Goal: Task Accomplishment & Management: Complete application form

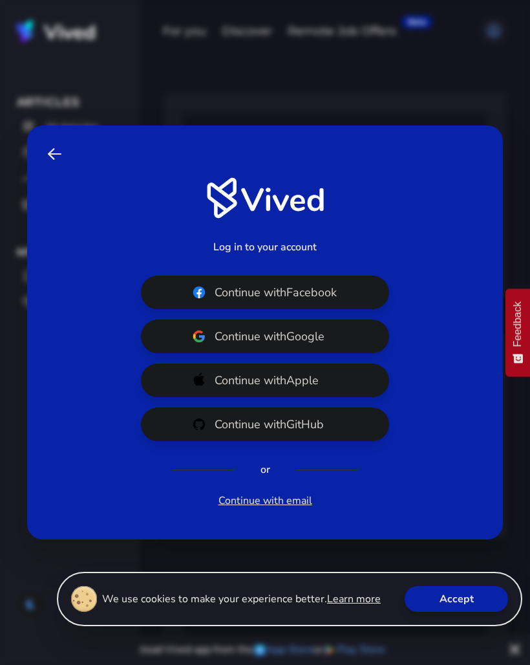
click at [281, 508] on link "Continue with email" at bounding box center [266, 501] width 94 height 16
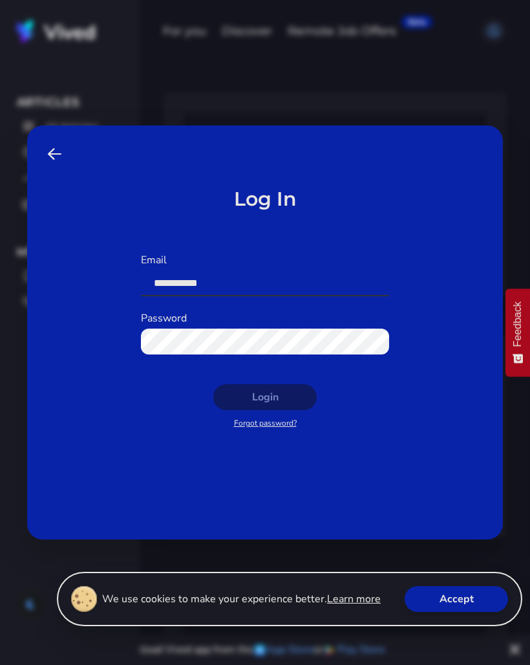
click at [221, 294] on input "Email" at bounding box center [265, 283] width 248 height 26
click at [52, 162] on span at bounding box center [55, 154] width 14 height 16
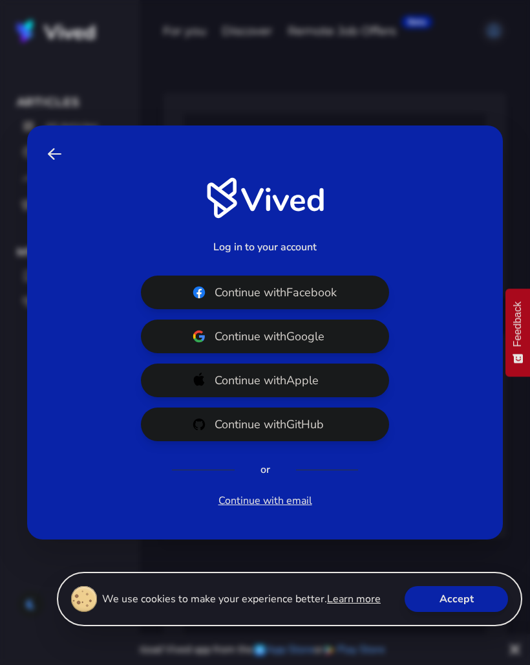
click at [288, 344] on span "Continue with Google" at bounding box center [287, 336] width 145 height 18
click at [55, 167] on link "Back" at bounding box center [55, 154] width 24 height 26
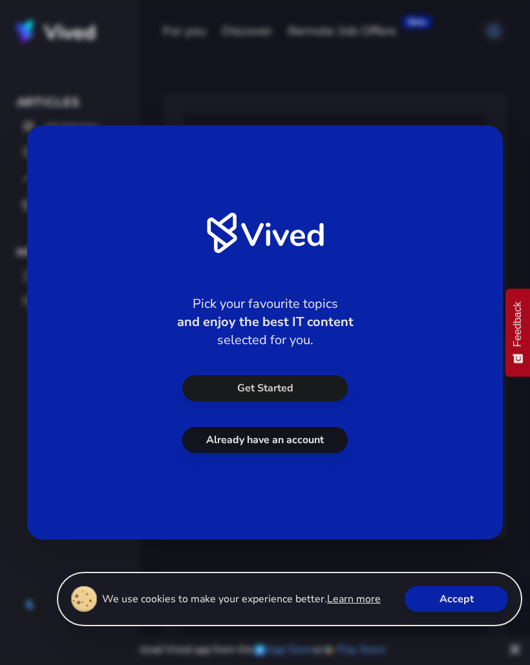
click at [205, 111] on div "Pick your favourite topics and enjoy the best IT content selected for you. Get …" at bounding box center [265, 332] width 530 height 665
click at [279, 453] on link "Already have an account" at bounding box center [265, 440] width 166 height 26
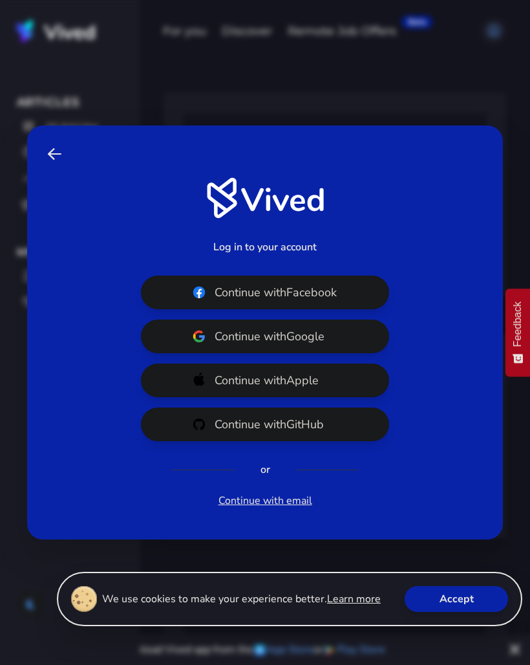
click at [305, 388] on span "Continue with Apple" at bounding box center [287, 380] width 145 height 18
click at [53, 167] on link "Back" at bounding box center [55, 154] width 24 height 26
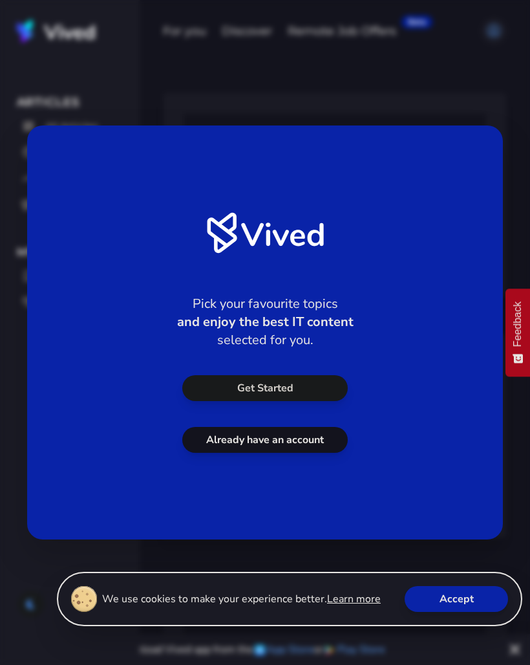
click at [277, 450] on link "Already have an account" at bounding box center [265, 440] width 166 height 26
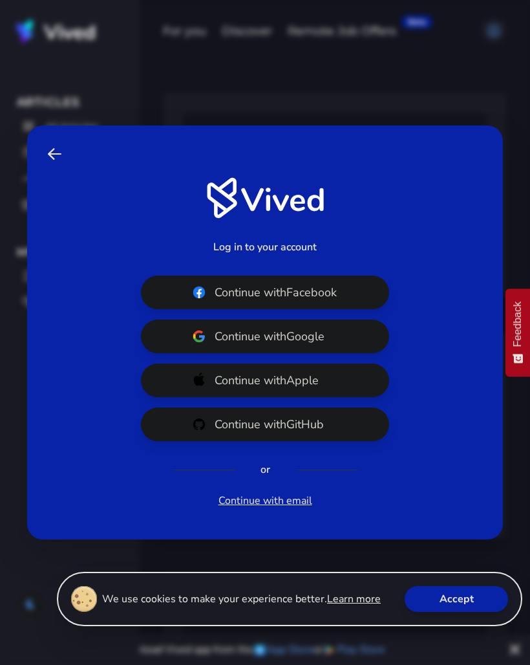
click at [292, 387] on span "Continue with Apple" at bounding box center [287, 380] width 145 height 18
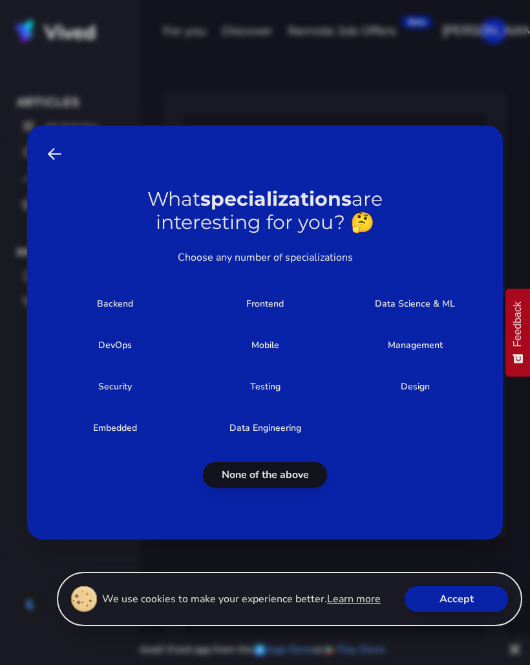
click at [135, 308] on span "Backend" at bounding box center [115, 303] width 88 height 9
click at [135, 313] on input "Backend" at bounding box center [115, 304] width 135 height 26
checkbox input "****"
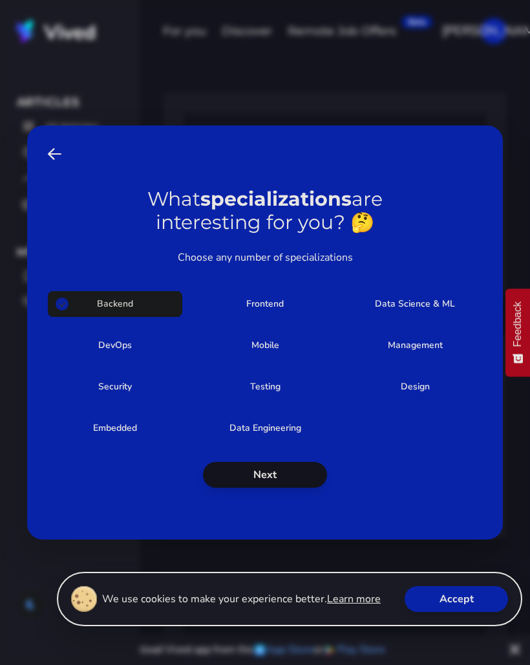
click at [283, 482] on button "Next" at bounding box center [265, 475] width 124 height 26
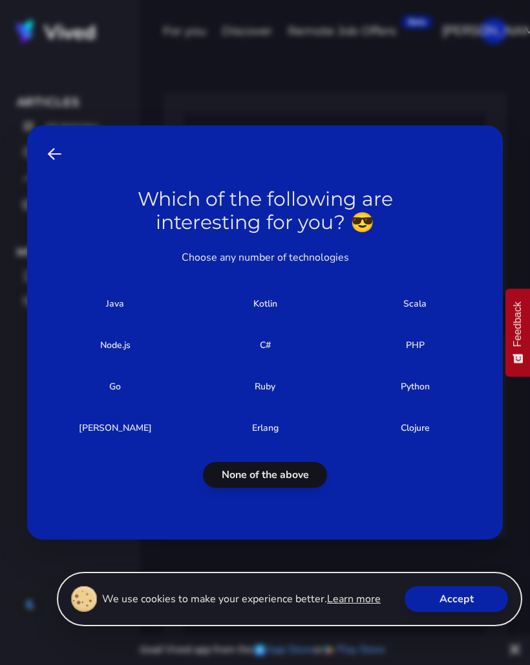
click at [441, 606] on button "Accept" at bounding box center [456, 599] width 103 height 26
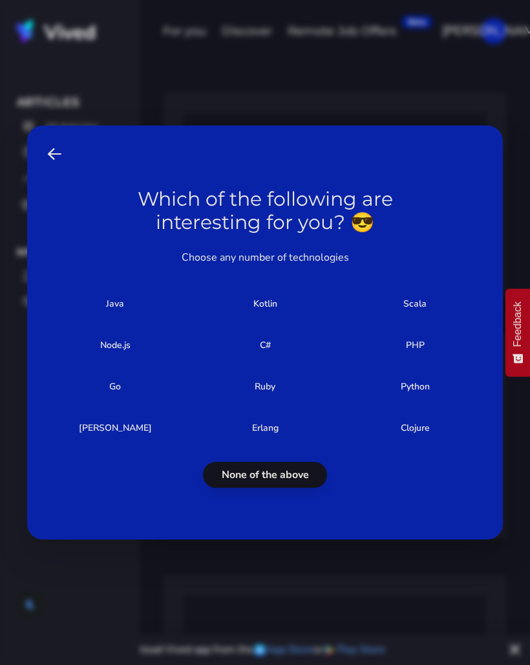
click at [130, 308] on span "Java" at bounding box center [115, 303] width 88 height 9
click at [130, 314] on input "Java" at bounding box center [115, 304] width 135 height 26
checkbox input "****"
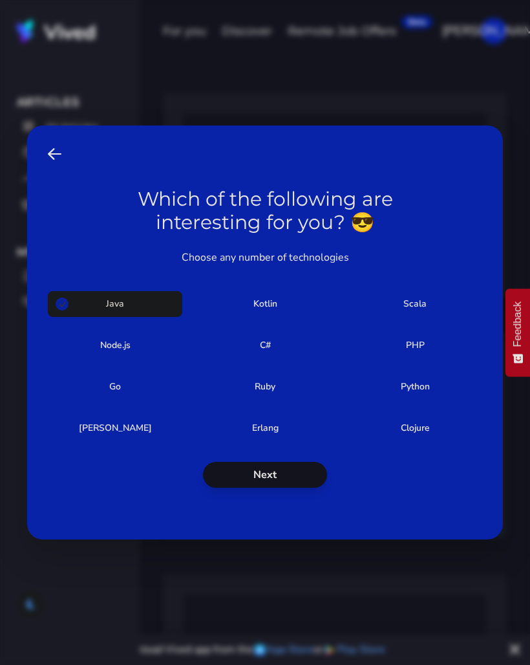
click at [267, 308] on span "Kotlin" at bounding box center [265, 303] width 88 height 9
click at [267, 315] on input "Kotlin" at bounding box center [265, 304] width 135 height 26
checkbox input "****"
click at [290, 482] on button "Next" at bounding box center [265, 475] width 124 height 26
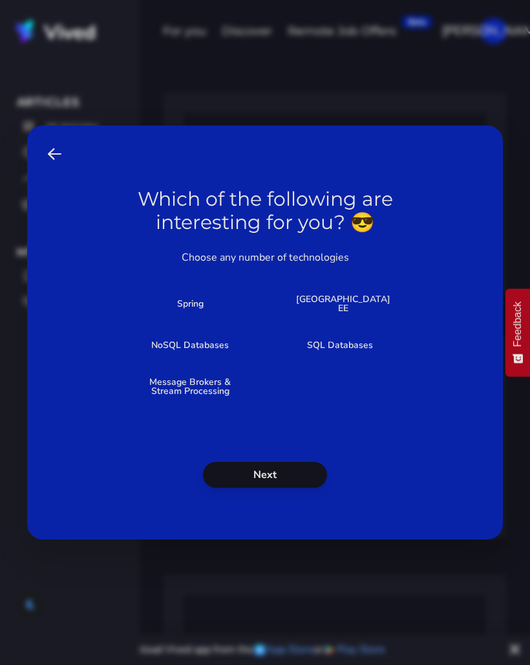
click at [189, 317] on label "Spring" at bounding box center [190, 304] width 135 height 26
click at [189, 317] on input "Spring" at bounding box center [190, 304] width 135 height 26
checkbox input "****"
click at [206, 350] on span "NoSQL Databases" at bounding box center [190, 345] width 88 height 9
click at [206, 358] on input "NoSQL Databases" at bounding box center [190, 345] width 135 height 26
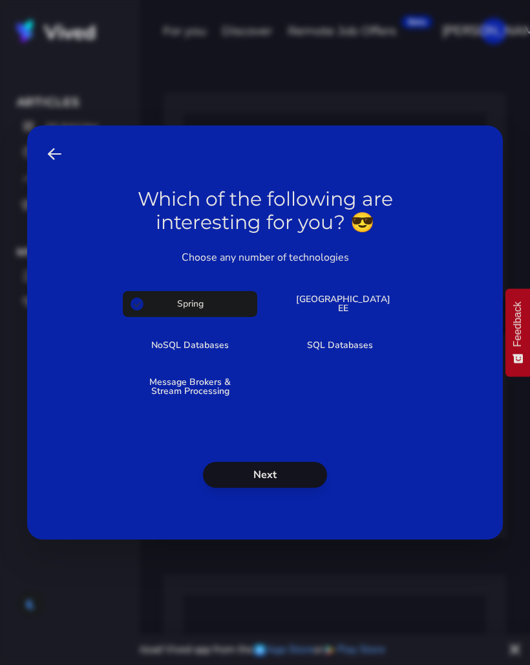
checkbox input "****"
click at [204, 396] on span "Message Brokers & Stream Processing" at bounding box center [190, 387] width 88 height 18
click at [204, 398] on input "Message Brokers & Stream Processing" at bounding box center [190, 387] width 135 height 26
checkbox input "****"
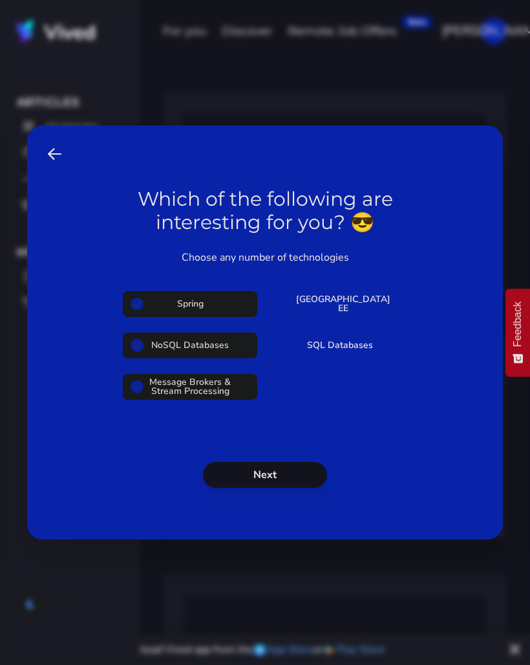
click at [292, 488] on button "Next" at bounding box center [265, 475] width 124 height 26
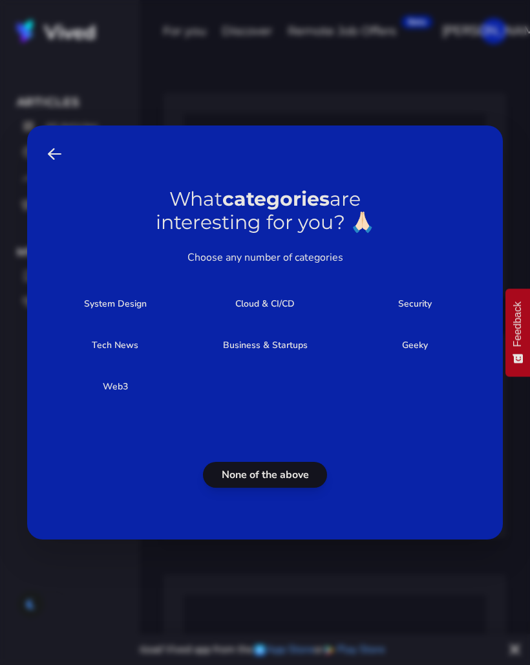
click at [144, 308] on span "System Design" at bounding box center [115, 303] width 88 height 9
click at [144, 315] on input "System Design" at bounding box center [115, 304] width 135 height 26
checkbox input "****"
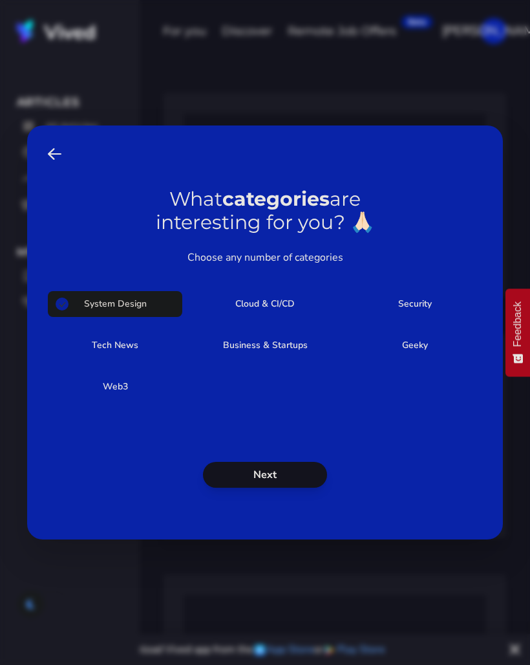
click at [281, 317] on label "Cloud & CI/CD" at bounding box center [265, 304] width 135 height 26
click at [281, 317] on input "Cloud & CI/CD" at bounding box center [265, 304] width 135 height 26
checkbox input "****"
click at [286, 350] on span "Business & Startups" at bounding box center [265, 345] width 88 height 9
click at [286, 357] on input "Business & Startups" at bounding box center [265, 345] width 135 height 26
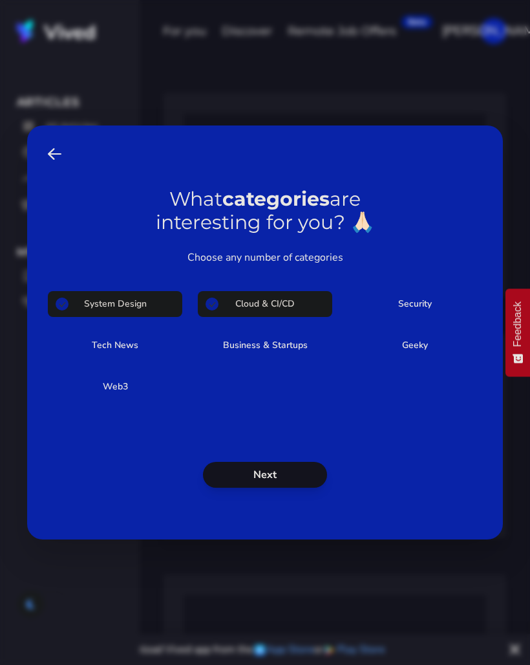
checkbox input "****"
click at [131, 345] on label "Tech News" at bounding box center [115, 345] width 135 height 26
click at [131, 345] on input "Tech News" at bounding box center [115, 345] width 135 height 26
checkbox input "****"
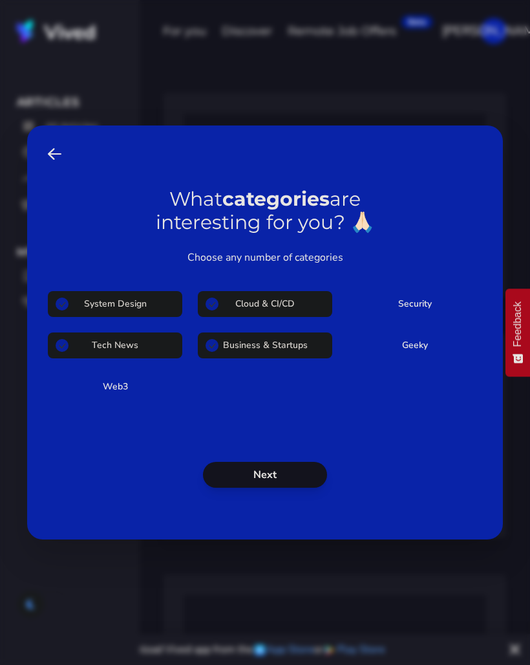
click at [417, 358] on label "Geeky" at bounding box center [415, 345] width 135 height 26
click at [417, 358] on input "Geeky" at bounding box center [415, 345] width 135 height 26
checkbox input "****"
click at [281, 481] on button "Next" at bounding box center [265, 475] width 124 height 26
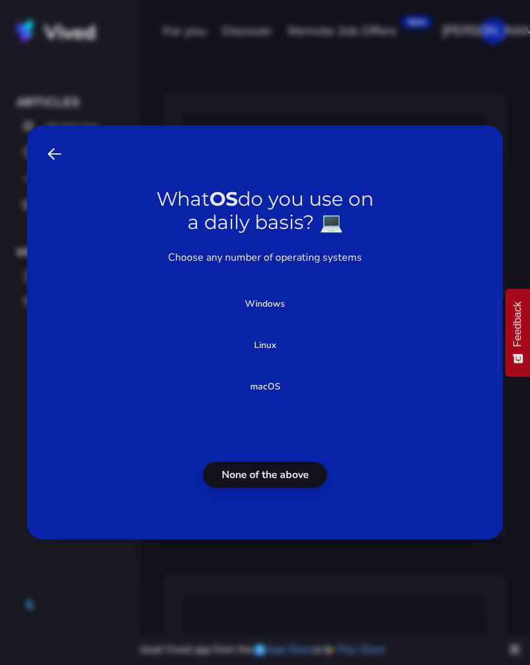
click at [272, 391] on span "macOS" at bounding box center [265, 386] width 88 height 9
click at [272, 400] on input "macOS" at bounding box center [265, 387] width 135 height 26
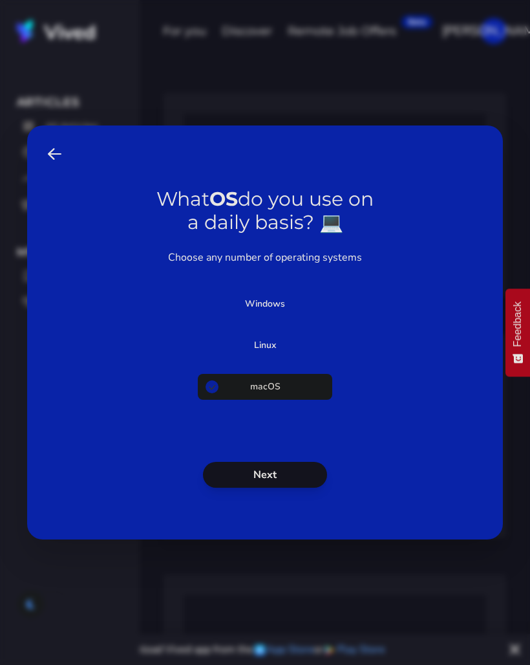
click at [272, 391] on span "macOS" at bounding box center [265, 386] width 88 height 9
click at [272, 399] on input "macOS" at bounding box center [265, 387] width 135 height 26
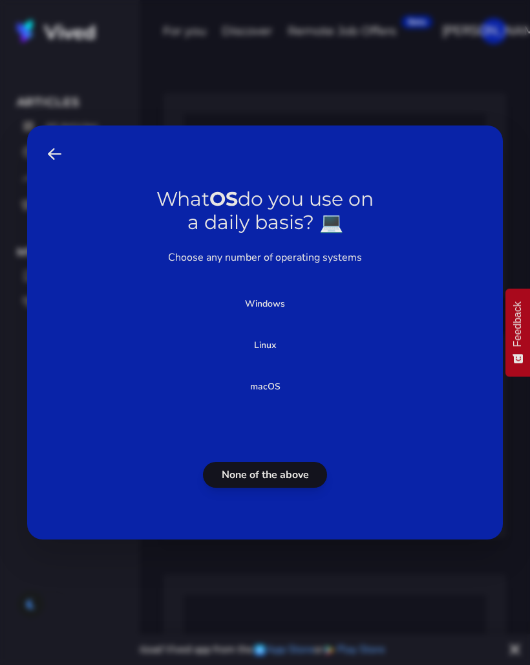
click at [279, 391] on span "macOS" at bounding box center [265, 386] width 88 height 9
click at [279, 393] on input "macOS" at bounding box center [265, 387] width 135 height 26
checkbox input "****"
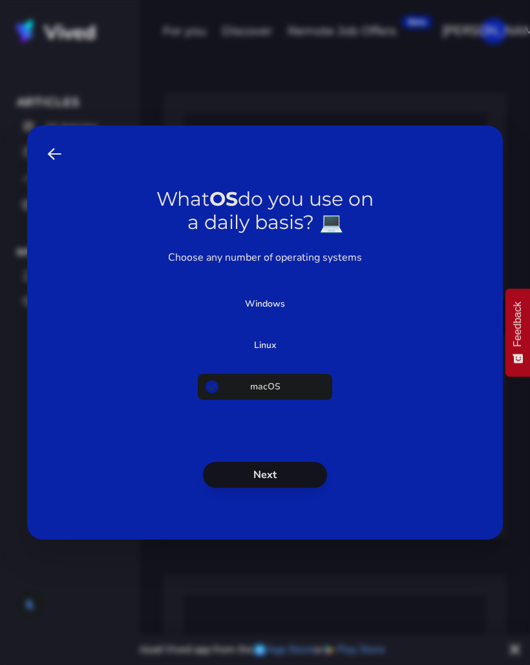
click at [300, 484] on button "Next" at bounding box center [265, 475] width 124 height 26
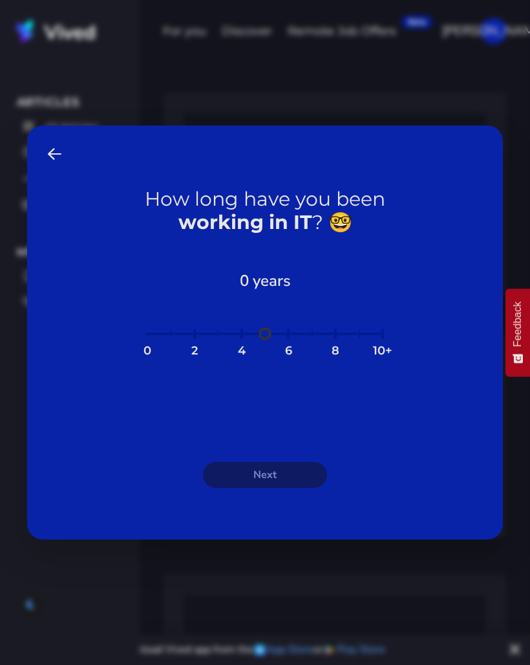
type input "**"
click at [386, 347] on input "range" at bounding box center [265, 341] width 248 height 28
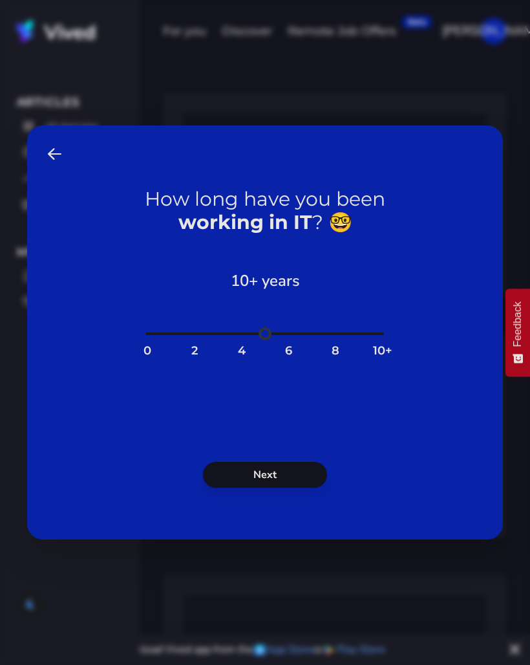
click at [301, 488] on button "Next" at bounding box center [265, 475] width 124 height 26
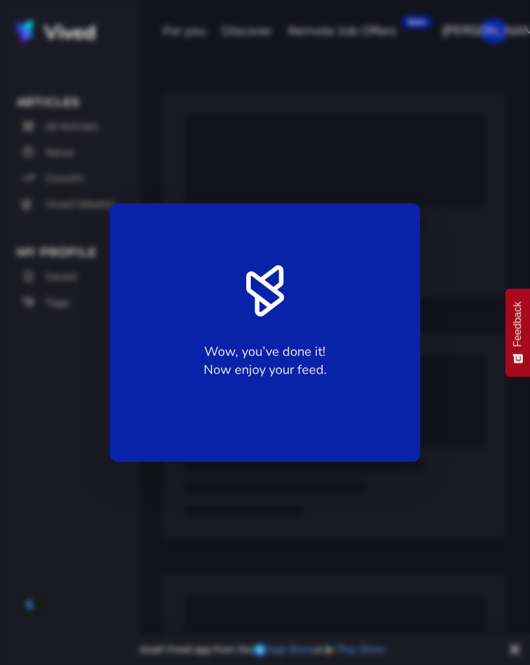
click at [340, 358] on div "Wow, you’ve done it! Now enjoy your feed." at bounding box center [265, 332] width 310 height 259
click at [337, 503] on div "Wow, you’ve done it! Now enjoy your feed." at bounding box center [265, 332] width 530 height 665
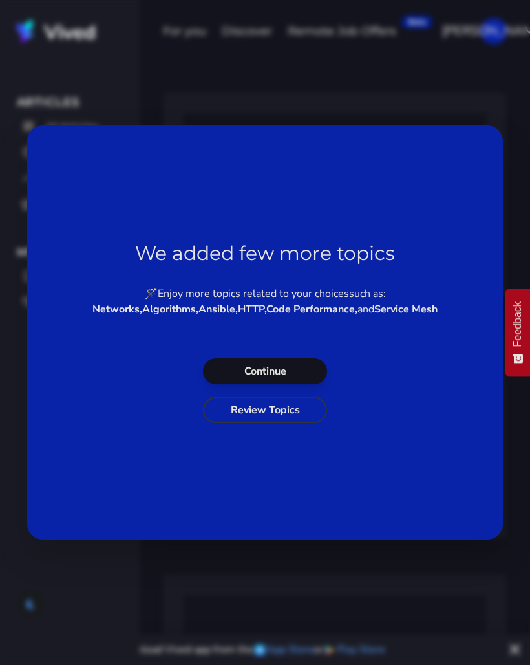
click at [336, 502] on div "We added few more topics 🪄 Enjoy more topics related to your choices such as: N…" at bounding box center [265, 332] width 476 height 414
click at [340, 503] on div "We added few more topics 🪄 Enjoy more topics related to your choices such as: N…" at bounding box center [265, 332] width 476 height 414
click at [295, 384] on button "Continue" at bounding box center [265, 371] width 124 height 26
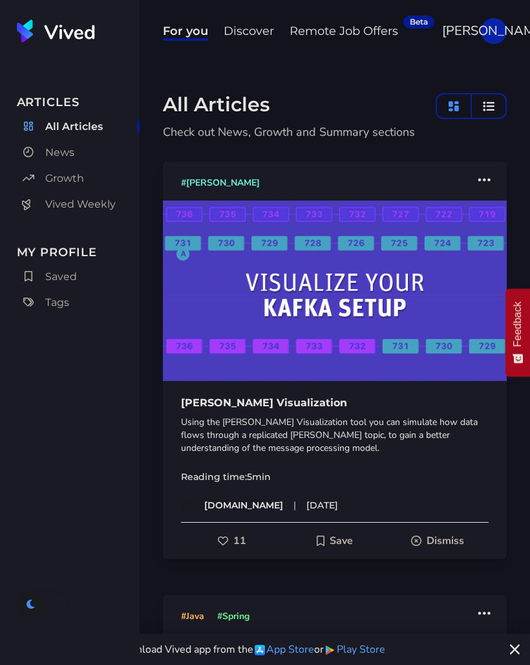
click at [499, 32] on div "ŁW" at bounding box center [494, 31] width 26 height 26
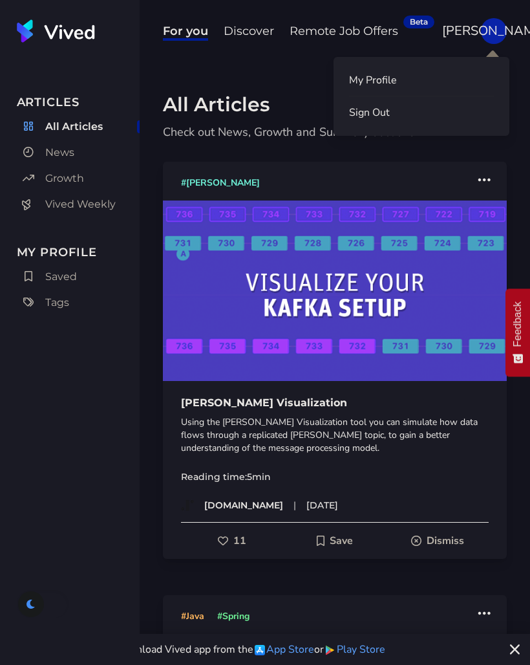
click at [415, 82] on link "My Profile" at bounding box center [421, 80] width 145 height 16
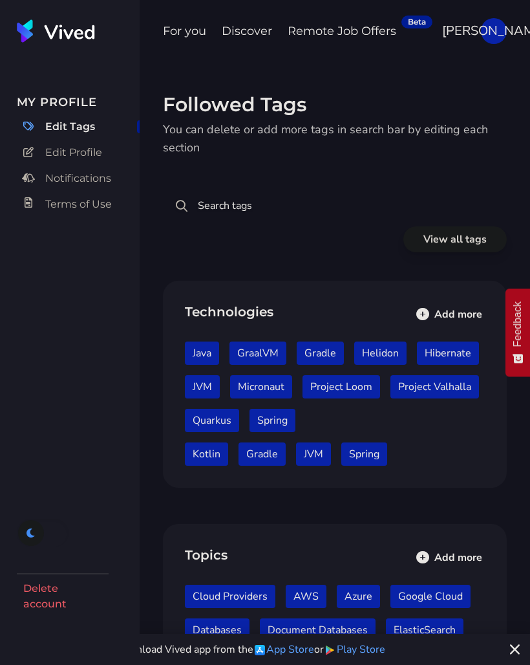
click at [258, 31] on span "Discover" at bounding box center [247, 32] width 50 height 17
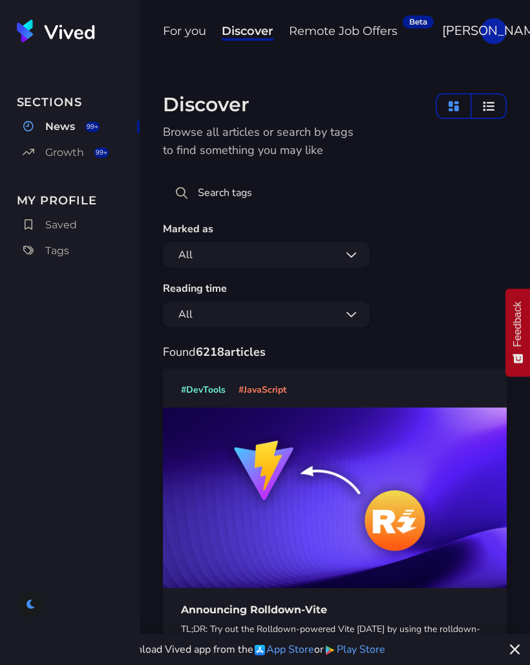
click at [194, 32] on span "For you" at bounding box center [184, 32] width 43 height 17
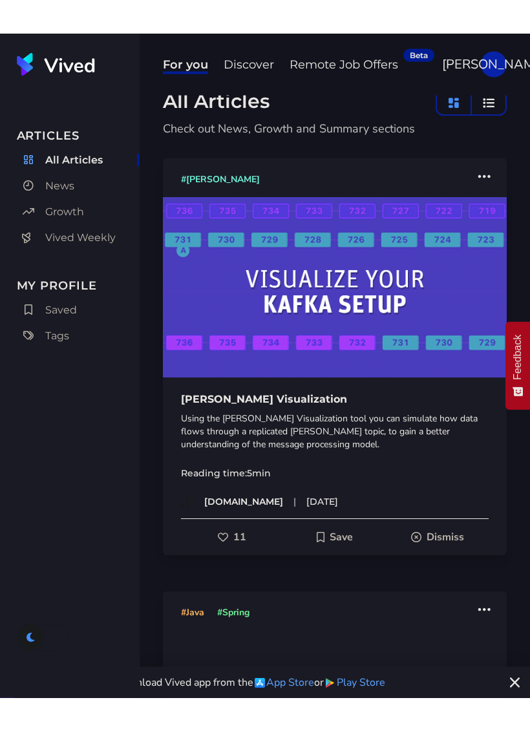
scroll to position [37, 0]
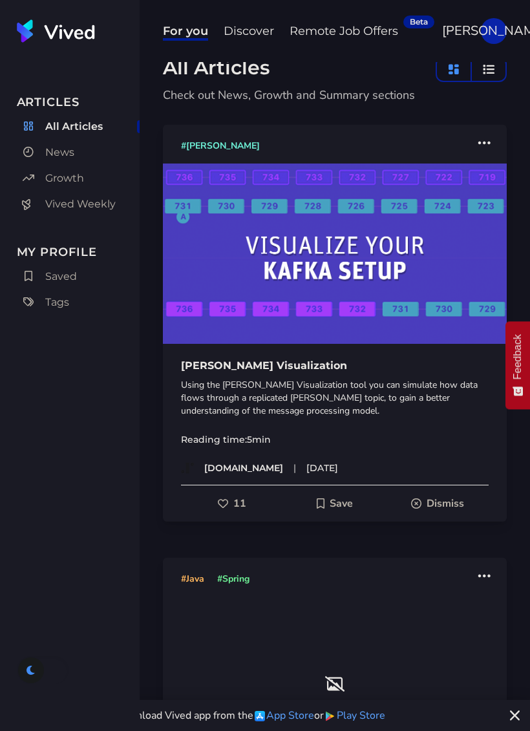
click at [98, 209] on span "Vived Weekly" at bounding box center [80, 205] width 70 height 16
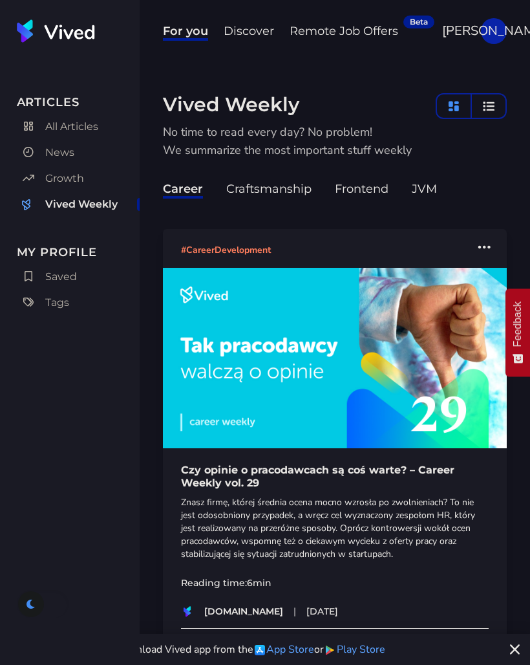
click at [270, 184] on span "Craftsmanship" at bounding box center [268, 190] width 85 height 17
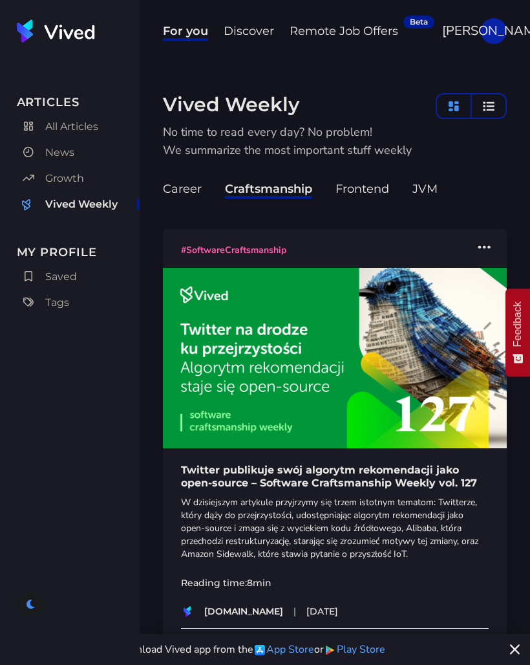
click at [343, 193] on span "Frontend" at bounding box center [363, 190] width 54 height 17
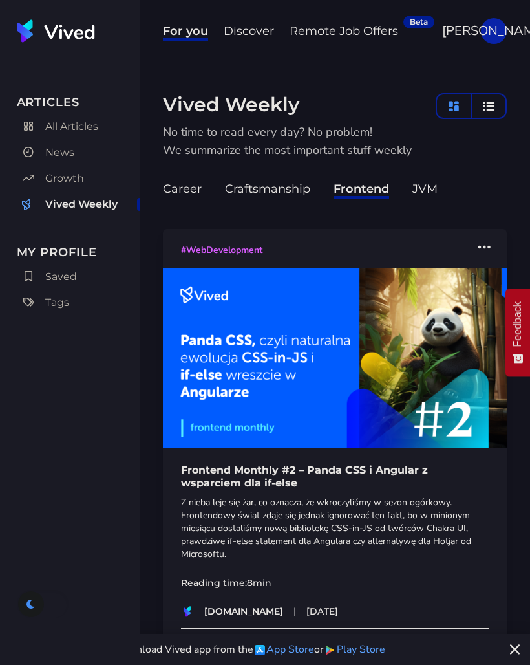
click at [411, 187] on span "JVM" at bounding box center [425, 189] width 36 height 28
